Goal: Learn about a topic

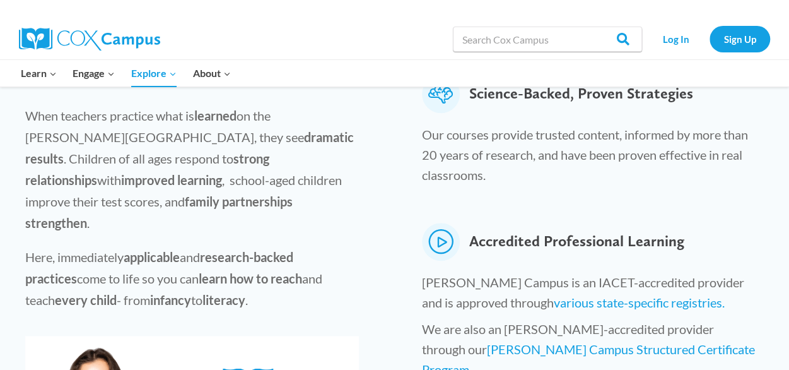
scroll to position [526, 0]
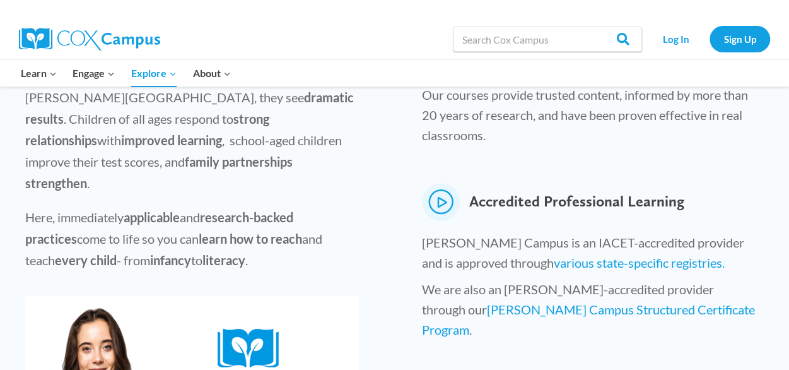
click at [324, 185] on div "When teachers practice what is learned on the Cox Campus, they see dramatic res…" at bounding box center [192, 167] width 359 height 231
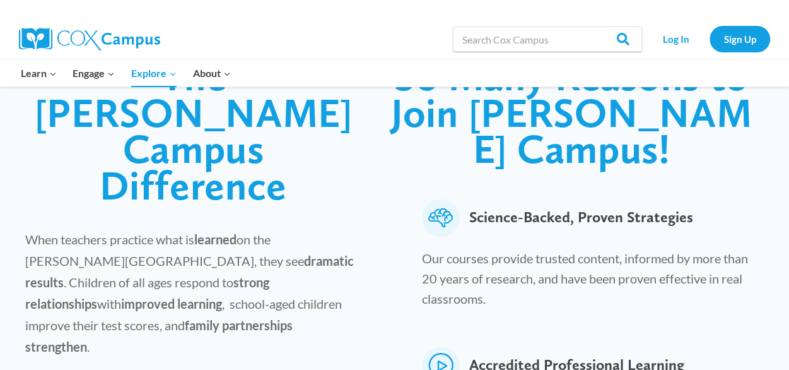
scroll to position [362, 0]
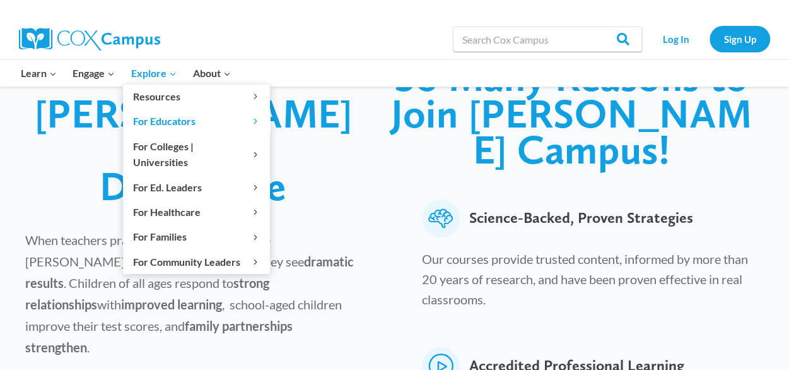
click at [125, 76] on link "Explore Expand" at bounding box center [154, 73] width 62 height 26
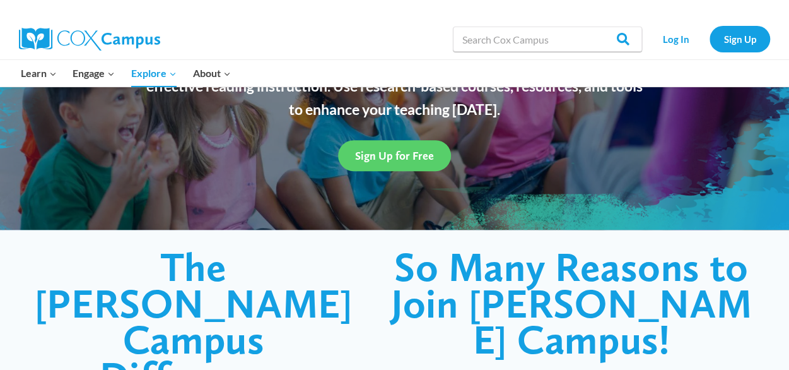
scroll to position [172, 0]
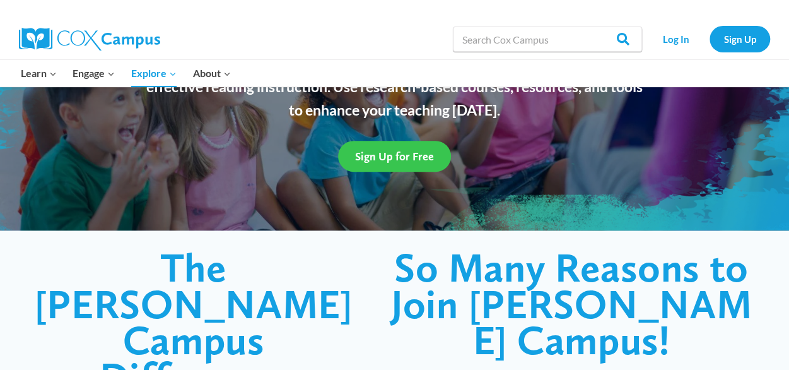
click at [414, 162] on span "Sign Up for Free" at bounding box center [394, 155] width 79 height 13
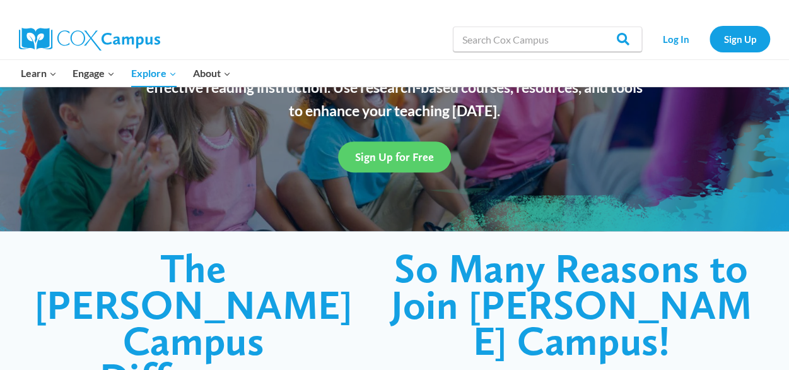
scroll to position [0, 0]
